Goal: Task Accomplishment & Management: Manage account settings

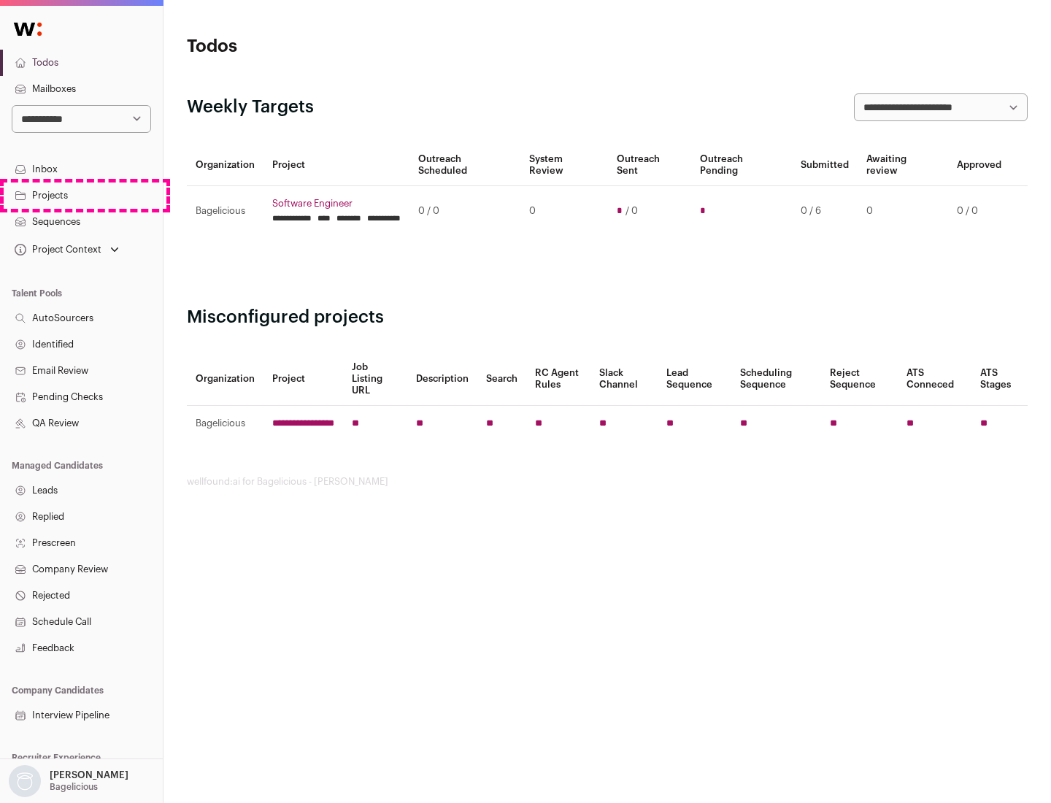
click at [81, 195] on link "Projects" at bounding box center [81, 195] width 163 height 26
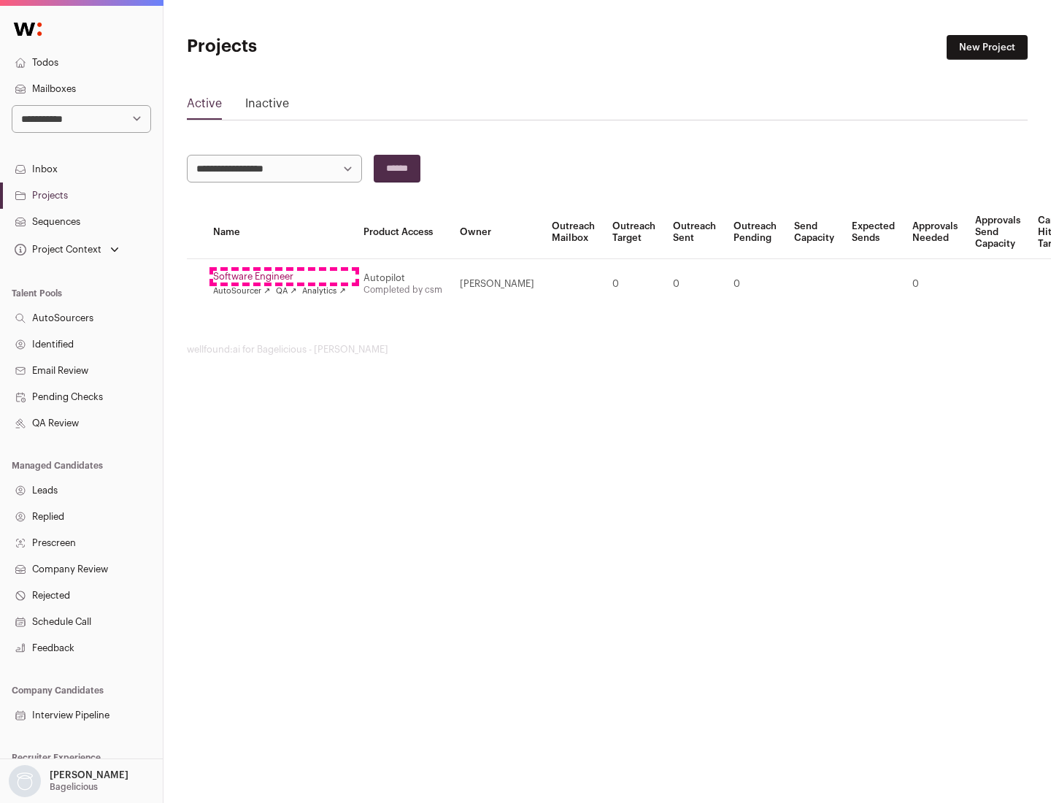
click at [284, 277] on link "Software Engineer" at bounding box center [279, 277] width 133 height 12
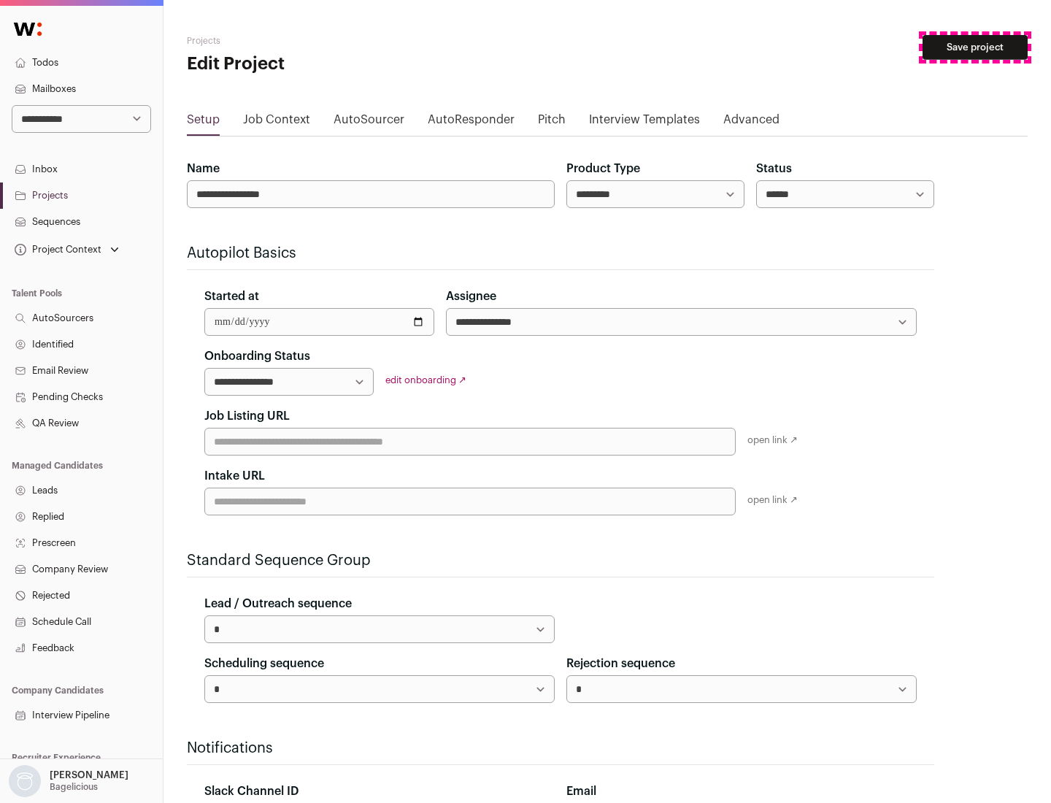
click at [975, 47] on button "Save project" at bounding box center [974, 47] width 105 height 25
